Goal: Information Seeking & Learning: Learn about a topic

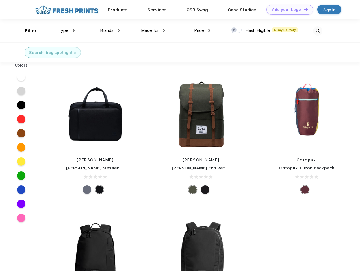
scroll to position [0, 0]
click at [288, 10] on link "Add your Logo Design Tool" at bounding box center [290, 10] width 47 height 10
click at [0, 0] on div "Design Tool" at bounding box center [0, 0] width 0 height 0
click at [303, 9] on link "Add your Logo Design Tool" at bounding box center [290, 10] width 47 height 10
click at [27, 31] on div "Filter" at bounding box center [31, 31] width 12 height 7
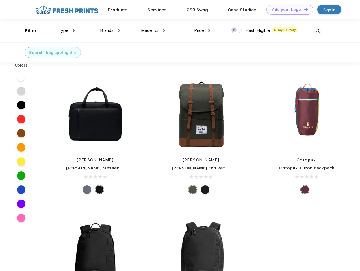
click at [67, 31] on span "Type" at bounding box center [64, 30] width 10 height 5
click at [110, 31] on span "Brands" at bounding box center [107, 30] width 14 height 5
click at [153, 31] on span "Made for" at bounding box center [150, 30] width 18 height 5
click at [202, 31] on span "Price" at bounding box center [199, 30] width 10 height 5
click at [236, 30] on div at bounding box center [236, 30] width 11 height 6
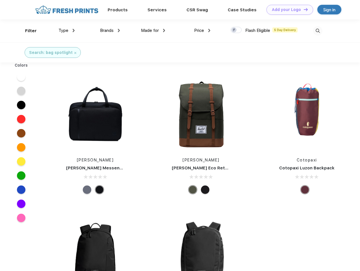
click at [234, 30] on input "checkbox" at bounding box center [233, 29] width 4 height 4
click at [318, 31] on img at bounding box center [317, 30] width 9 height 9
